Goal: Complete application form

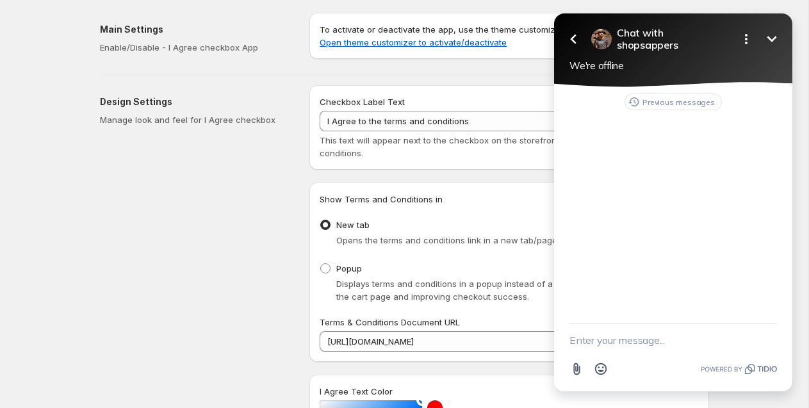
click at [619, 338] on textarea "New message" at bounding box center [673, 339] width 208 height 33
type textarea "Hi can you"
click at [775, 42] on icon "Minimize" at bounding box center [771, 38] width 15 height 15
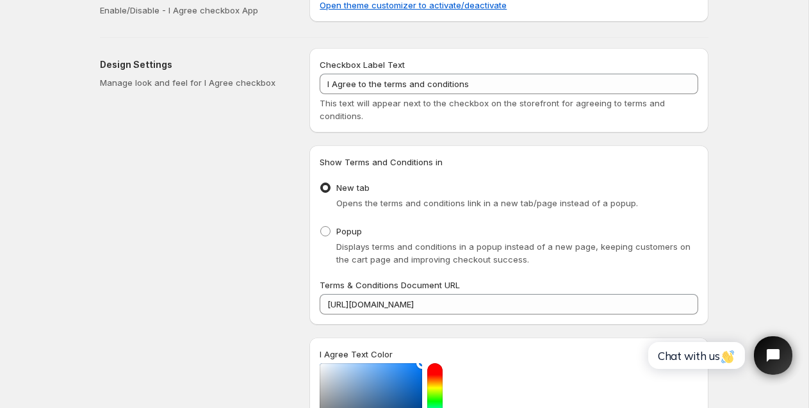
scroll to position [45, 0]
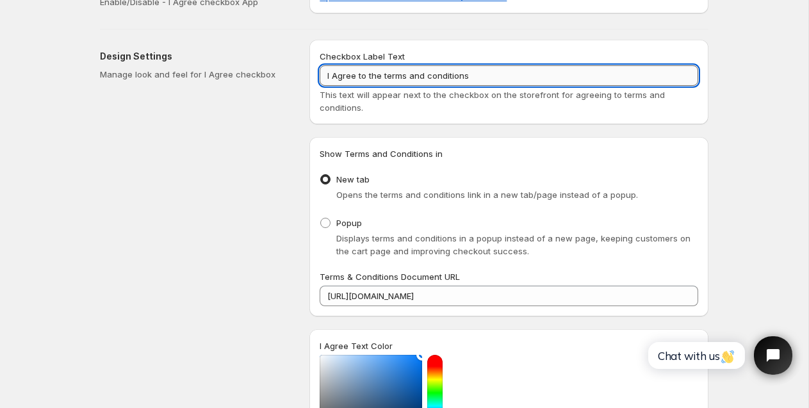
click at [492, 76] on input "I Agree to the terms and conditions" at bounding box center [509, 75] width 379 height 20
type input "I Agree to the terms and conditions and privacy policy."
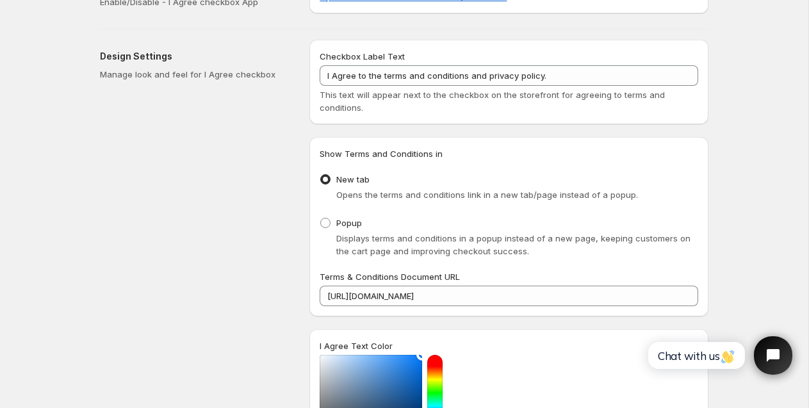
scroll to position [0, 0]
